Goal: Find specific page/section: Find specific page/section

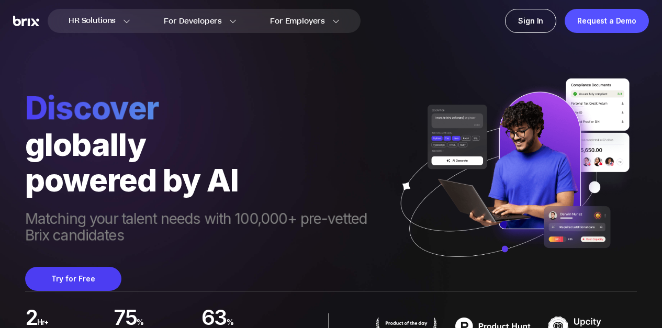
click at [168, 191] on div "powered by AI" at bounding box center [206, 180] width 362 height 36
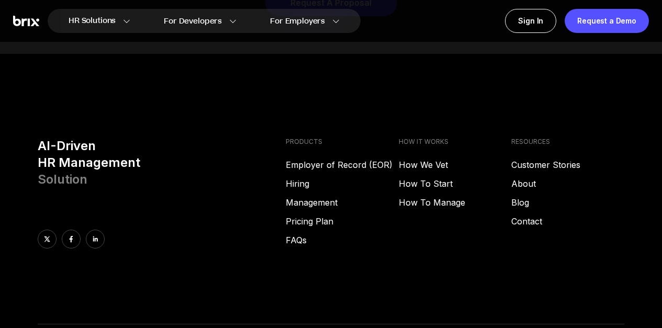
scroll to position [4212, 0]
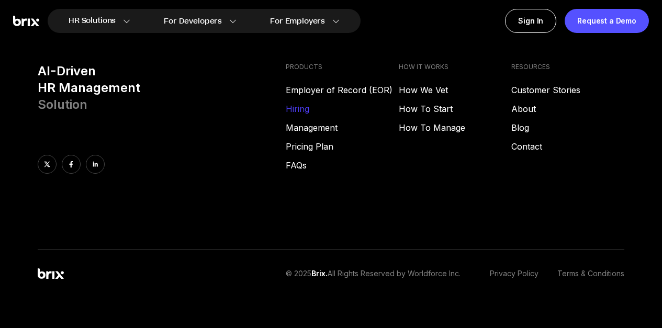
click at [294, 103] on link "Hiring" at bounding box center [342, 109] width 113 height 13
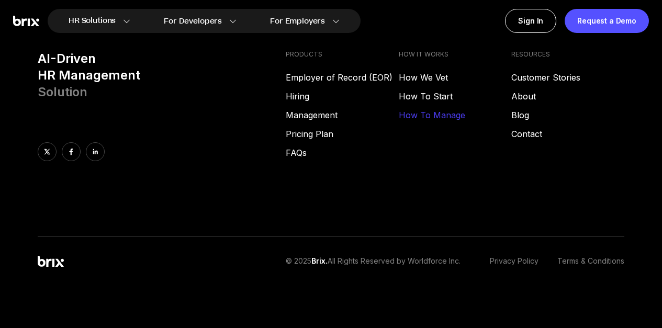
scroll to position [1536, 0]
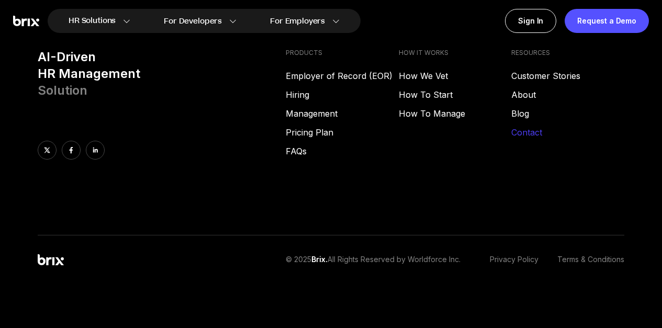
click at [522, 136] on link "Contact" at bounding box center [567, 132] width 113 height 13
click at [516, 109] on link "Blog" at bounding box center [567, 113] width 113 height 13
